Goal: Task Accomplishment & Management: Use online tool/utility

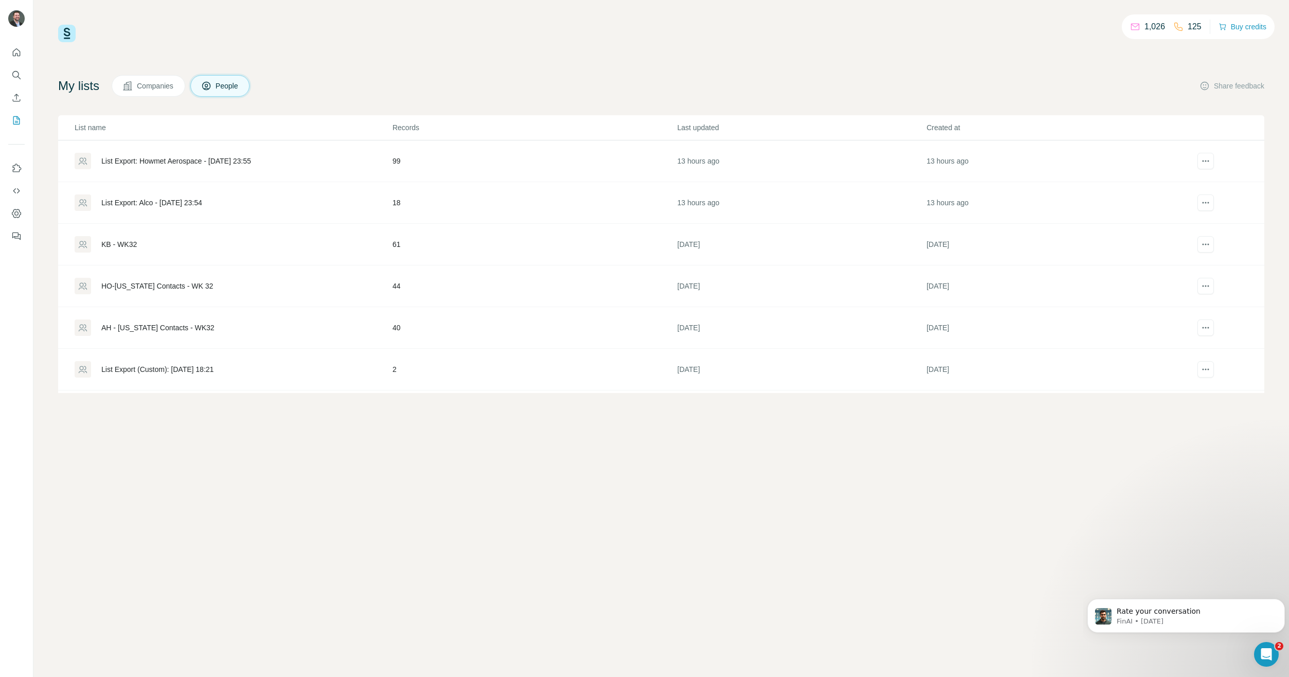
click at [155, 160] on div "List Export: Howmet Aerospace - [DATE] 23:55" at bounding box center [176, 161] width 150 height 10
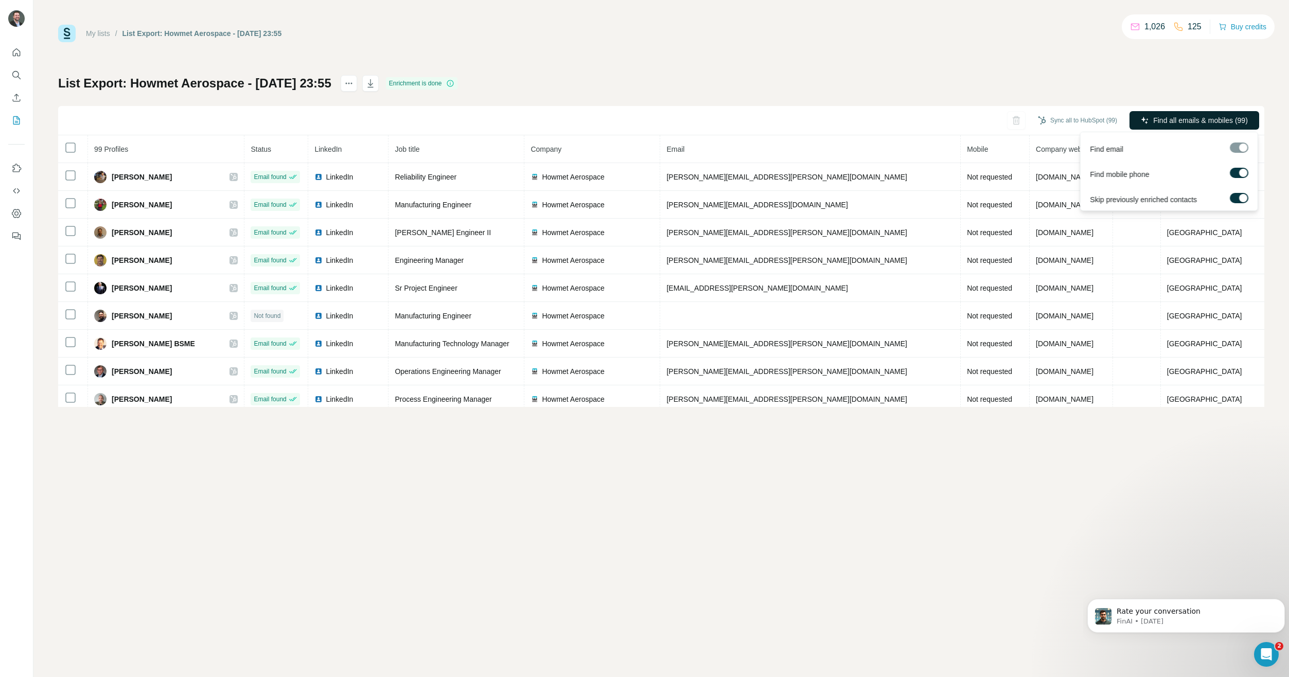
click at [1195, 116] on span "Find all emails & mobiles (99)" at bounding box center [1200, 120] width 95 height 10
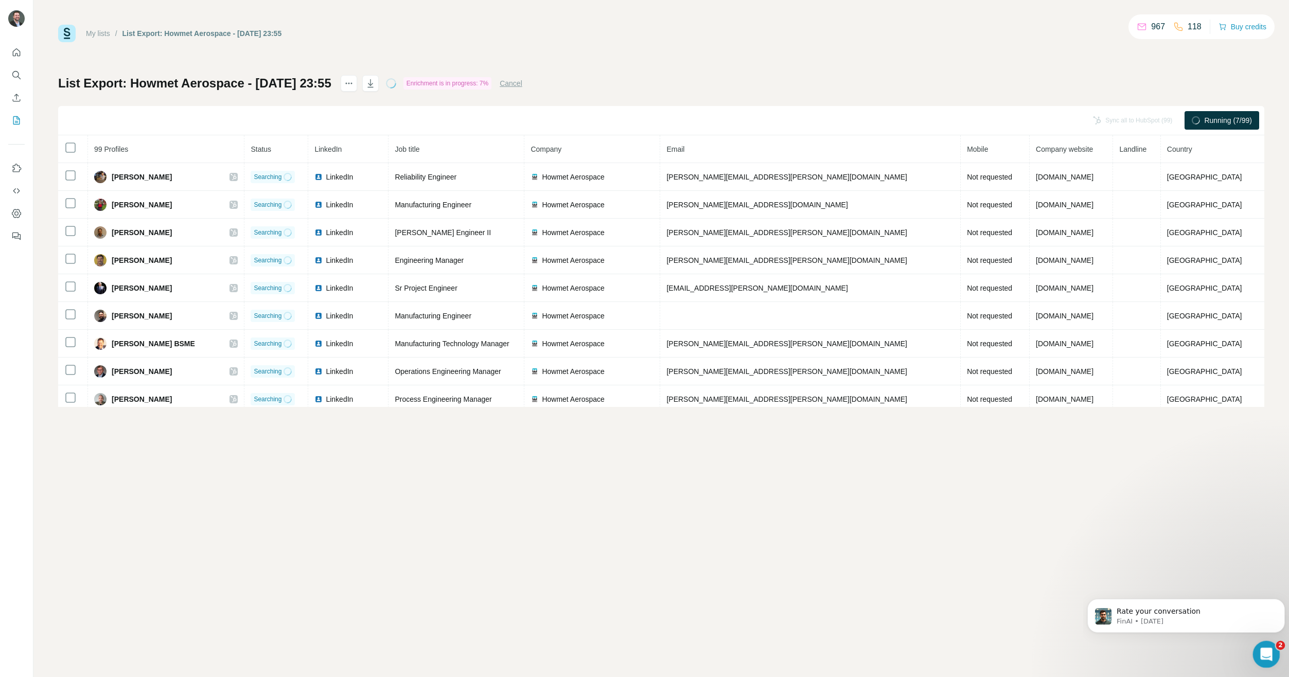
click at [1267, 649] on icon "Open Intercom Messenger" at bounding box center [1264, 653] width 17 height 17
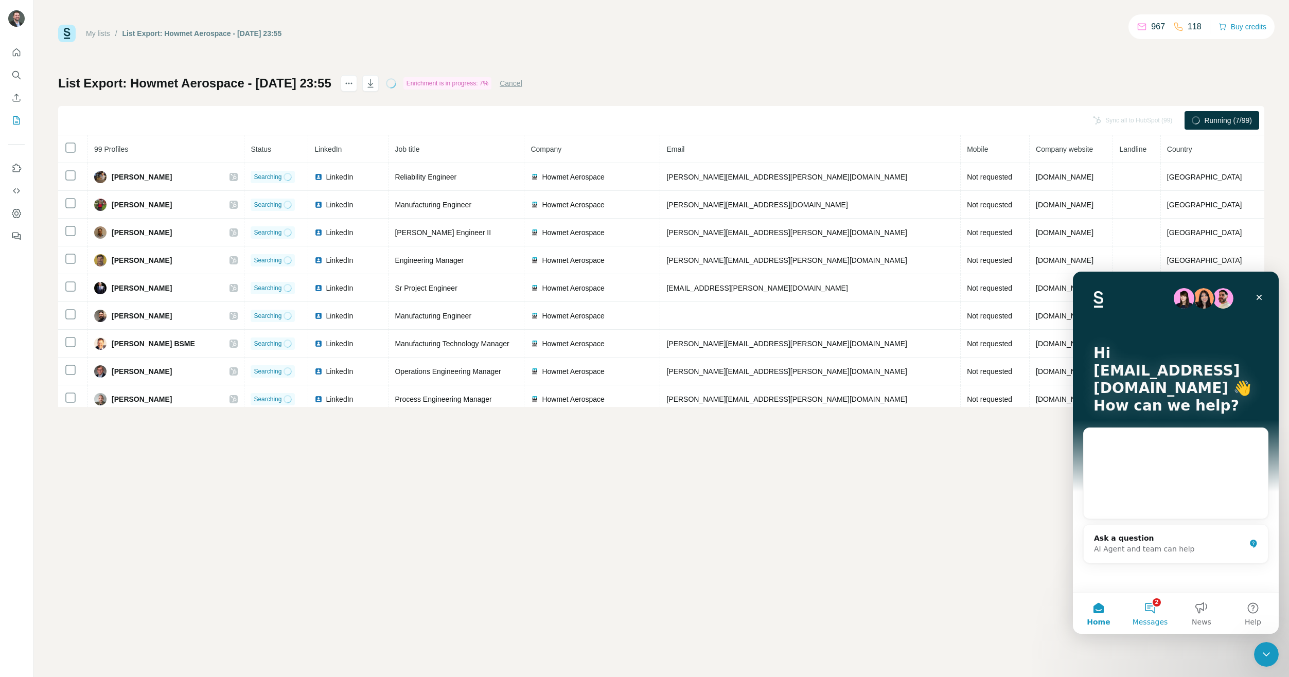
click at [1149, 610] on button "2 Messages" at bounding box center [1149, 613] width 51 height 41
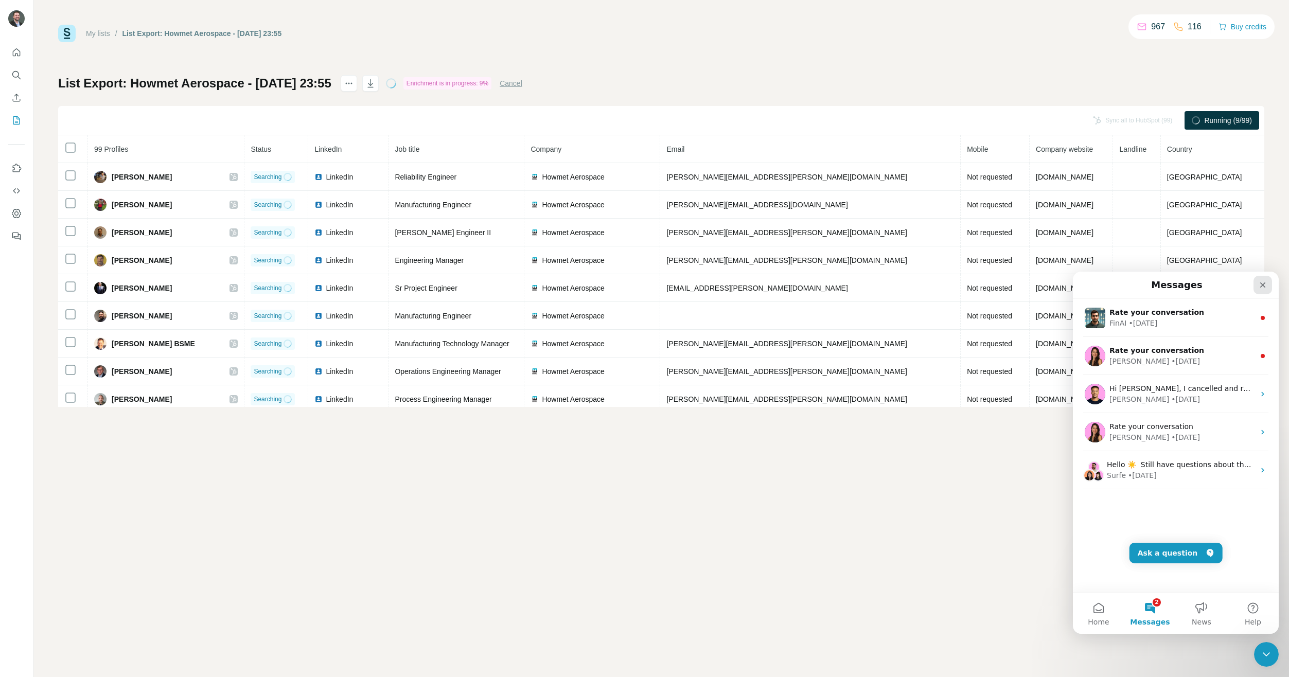
click at [1262, 284] on icon "Close" at bounding box center [1263, 285] width 6 height 6
